Goal: Navigation & Orientation: Find specific page/section

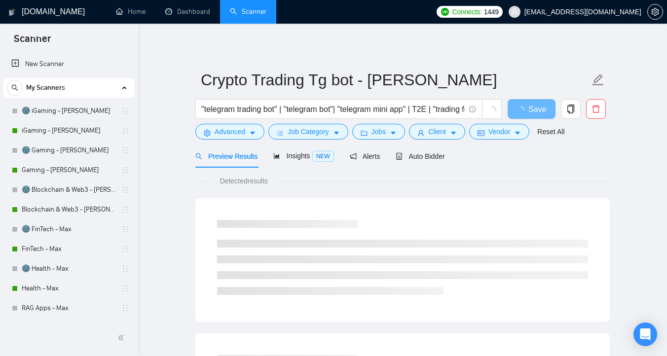
click at [182, 14] on link "Dashboard" at bounding box center [187, 11] width 45 height 8
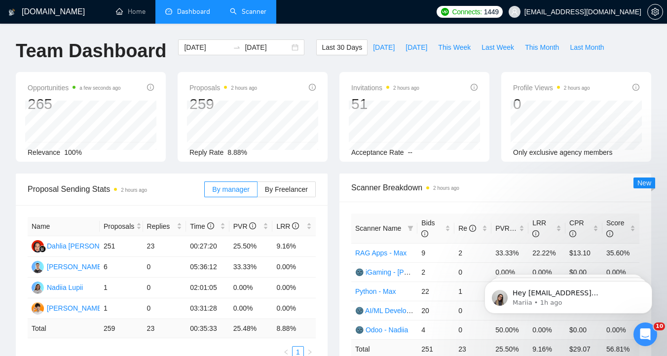
click at [236, 16] on link "Scanner" at bounding box center [248, 11] width 36 height 8
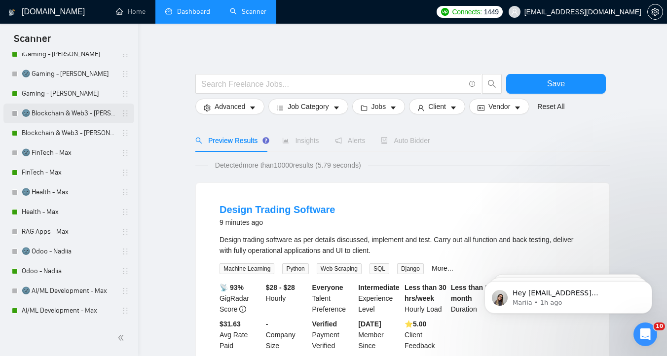
scroll to position [78, 0]
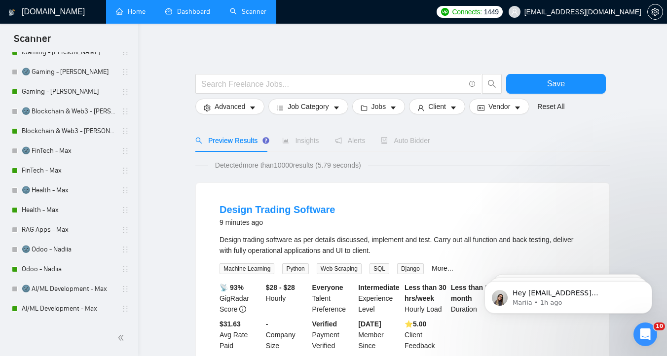
click at [132, 16] on link "Home" at bounding box center [131, 11] width 30 height 8
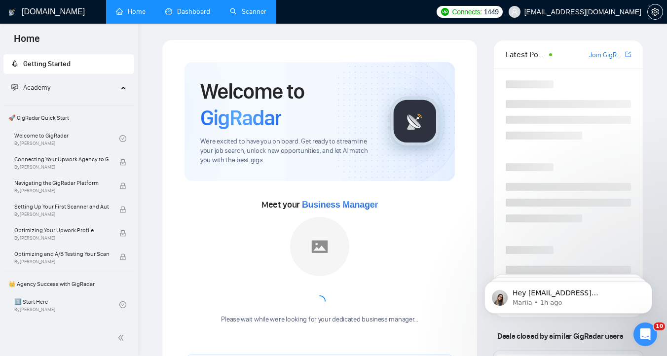
click at [187, 7] on link "Dashboard" at bounding box center [187, 11] width 45 height 8
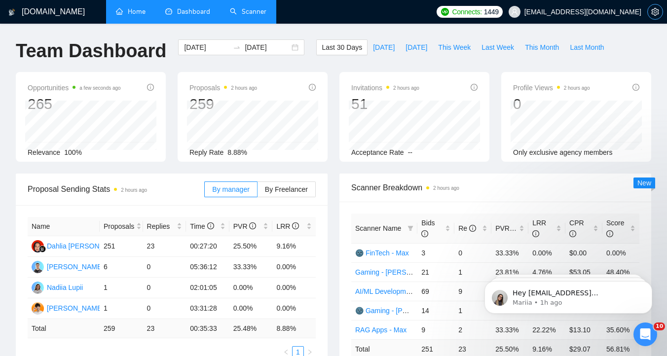
click at [655, 14] on icon "setting" at bounding box center [655, 12] width 8 height 8
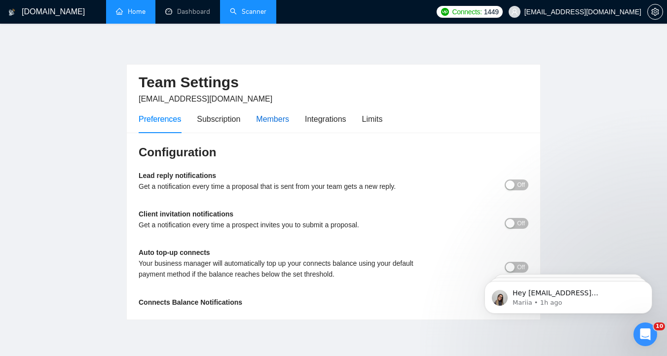
click at [263, 121] on div "Members" at bounding box center [272, 119] width 33 height 12
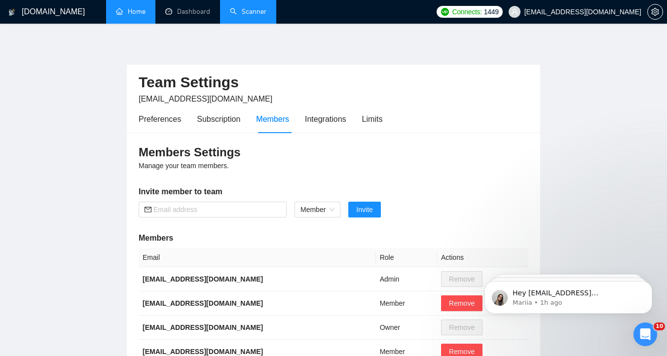
click at [122, 12] on link "Home" at bounding box center [131, 11] width 30 height 8
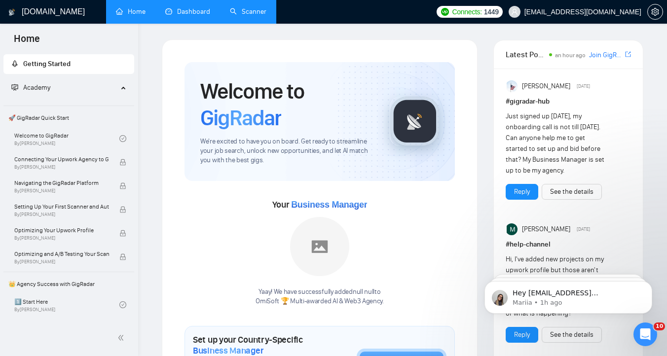
click at [190, 12] on link "Dashboard" at bounding box center [187, 11] width 45 height 8
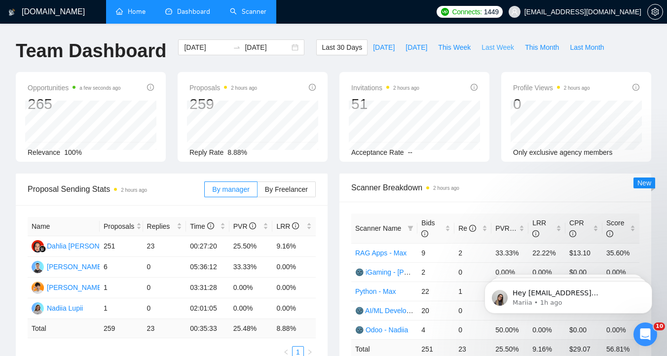
click at [489, 50] on span "Last Week" at bounding box center [497, 47] width 33 height 11
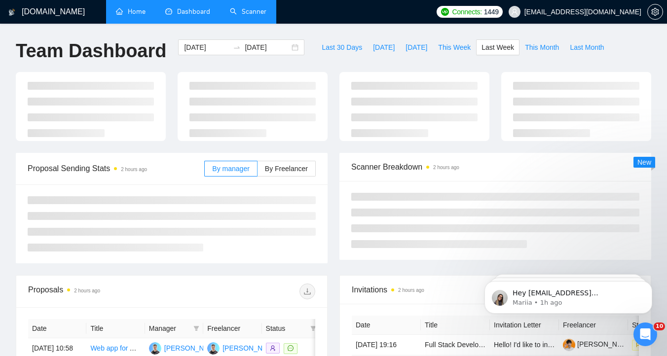
type input "[DATE]"
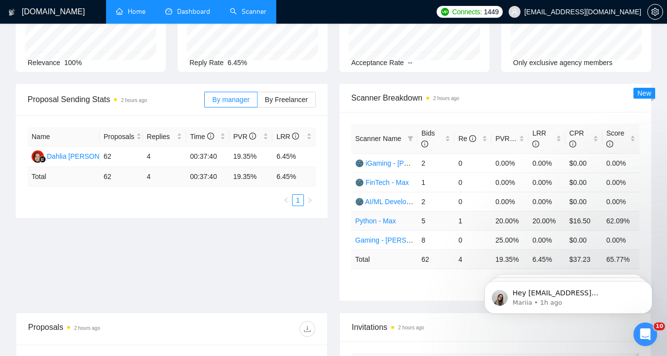
scroll to position [90, 0]
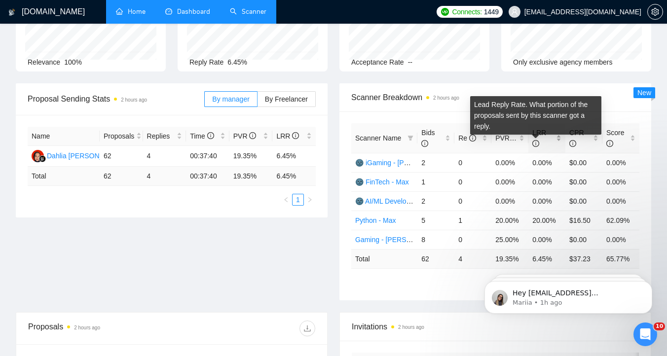
click at [554, 140] on div "LRR" at bounding box center [546, 138] width 29 height 22
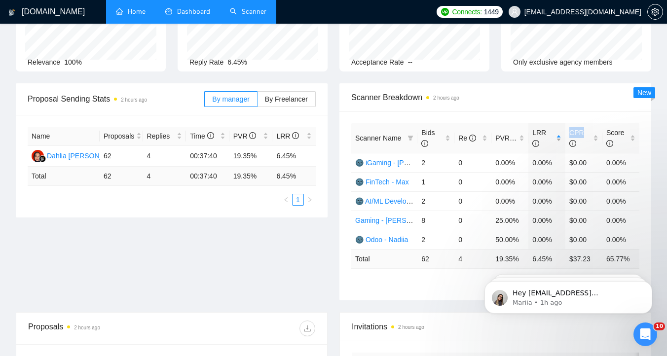
click at [554, 140] on div "LRR" at bounding box center [546, 138] width 29 height 22
click at [570, 102] on span "Scanner Breakdown 2 hours ago" at bounding box center [495, 97] width 288 height 12
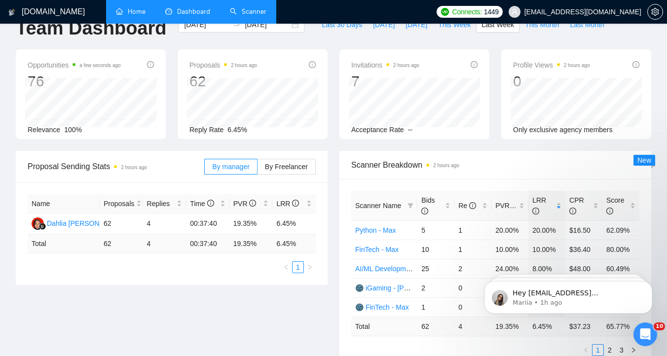
scroll to position [0, 0]
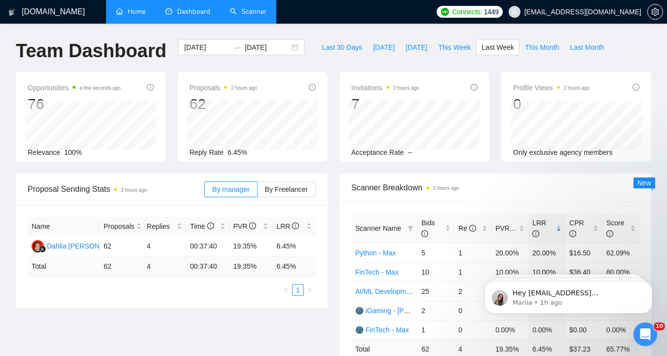
click at [236, 16] on link "Scanner" at bounding box center [248, 11] width 36 height 8
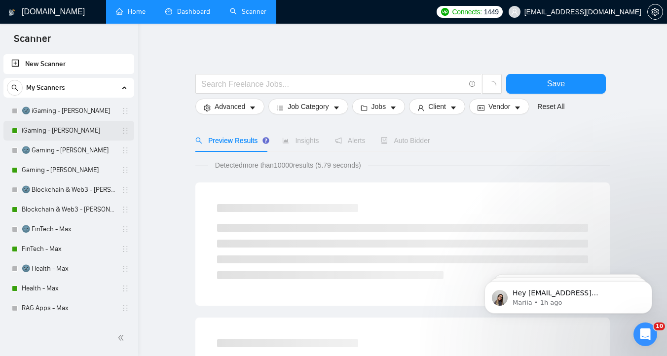
click at [62, 135] on link "iGaming - [PERSON_NAME]" at bounding box center [69, 131] width 94 height 20
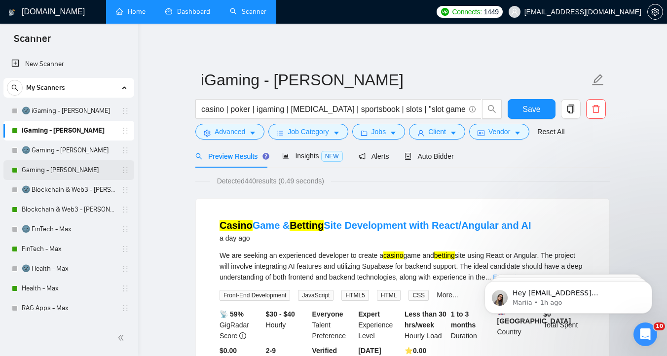
click at [65, 177] on link "Gaming - [PERSON_NAME]" at bounding box center [69, 170] width 94 height 20
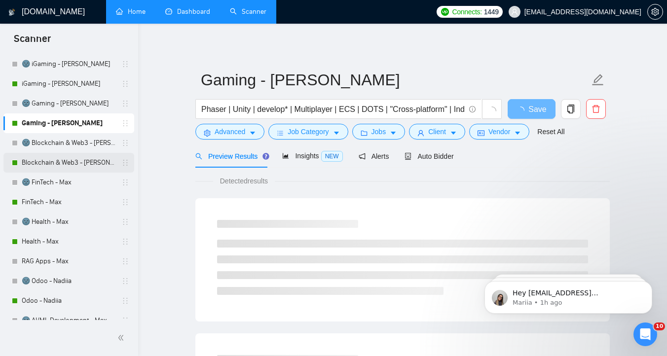
scroll to position [53, 0]
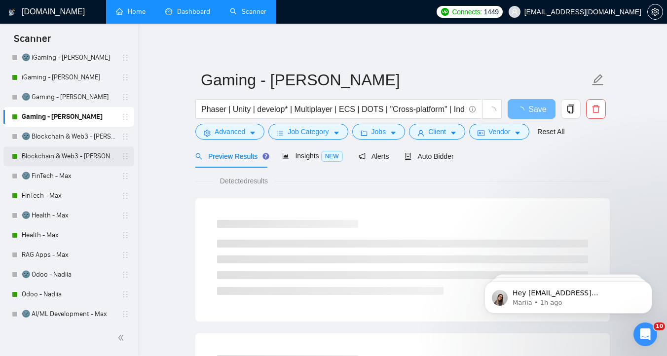
click at [57, 157] on link "Blockchain & Web3 - [PERSON_NAME]" at bounding box center [69, 156] width 94 height 20
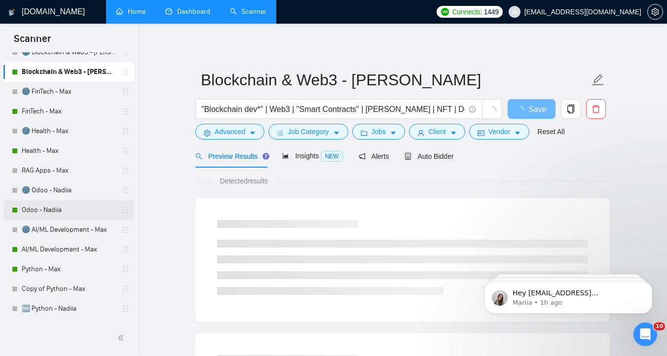
scroll to position [138, 0]
click at [64, 204] on link "Odoo - Nadiia" at bounding box center [69, 210] width 94 height 20
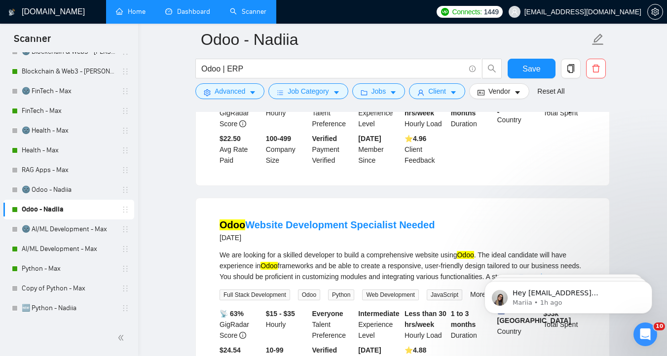
scroll to position [432, 0]
